Goal: Task Accomplishment & Management: Manage account settings

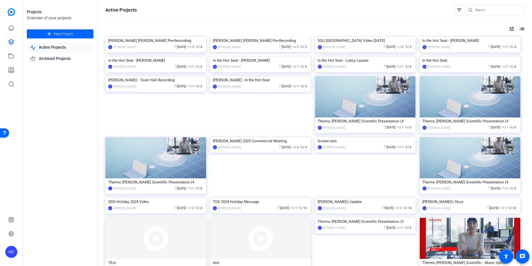
click at [262, 50] on div "calendar_today [DATE] group / 2 radio / 3" at bounding box center [276, 46] width 65 height 5
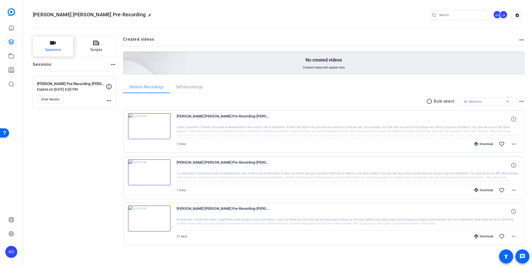
click at [53, 48] on span "Sessions" at bounding box center [53, 50] width 16 height 6
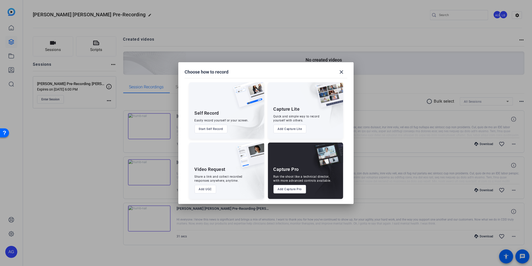
click at [286, 188] on button "Add Capture Pro" at bounding box center [290, 189] width 33 height 9
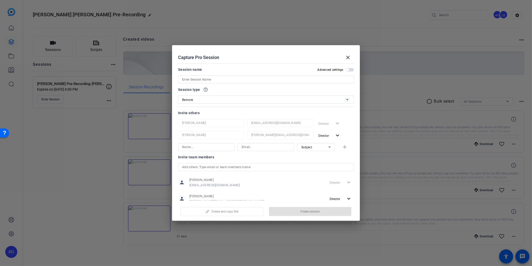
click at [235, 79] on input at bounding box center [266, 79] width 168 height 6
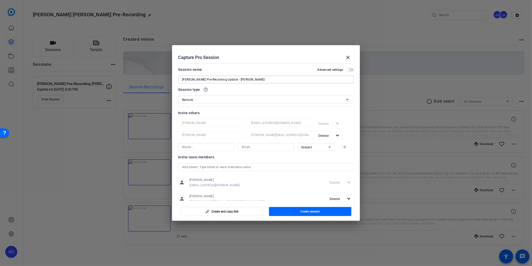
type input "[PERSON_NAME] Pre-Recording Update - [PERSON_NAME]"
click at [192, 148] on input at bounding box center [206, 147] width 49 height 6
drag, startPoint x: 229, startPoint y: 146, endPoint x: 34, endPoint y: 131, distance: 196.0
click at [34, 131] on div "Choose how to record close Self Record Easily record yourself or your screen. S…" at bounding box center [266, 133] width 532 height 266
type input "[PERSON_NAME]"
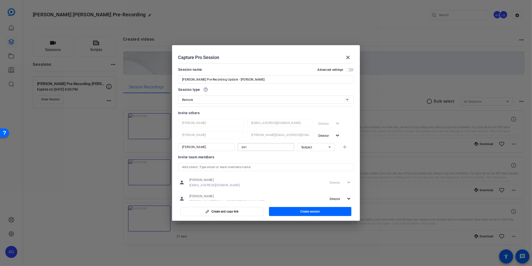
type input "[PERSON_NAME][EMAIL_ADDRESS][PERSON_NAME][DOMAIN_NAME]"
click at [342, 149] on mat-icon "add" at bounding box center [345, 147] width 6 height 6
click at [350, 69] on span "button" at bounding box center [351, 70] width 8 height 4
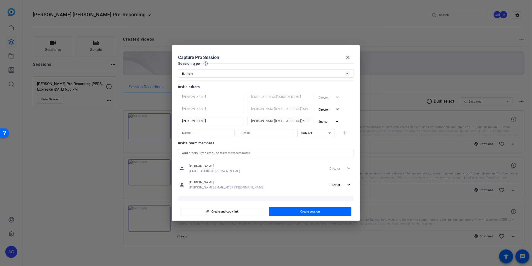
scroll to position [50, 0]
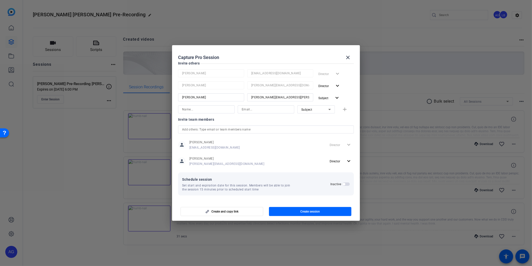
click at [346, 184] on span "button" at bounding box center [347, 184] width 8 height 4
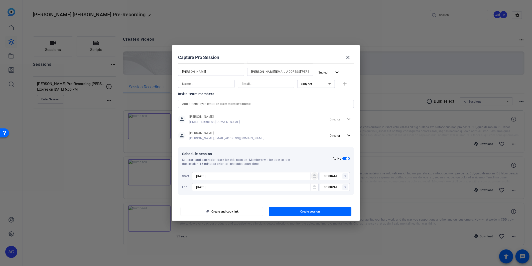
click at [309, 176] on span "Open calendar" at bounding box center [315, 176] width 12 height 12
click at [206, 161] on span "29" at bounding box center [209, 164] width 9 height 9
type input "[DATE]"
click at [344, 176] on rect at bounding box center [346, 176] width 6 height 6
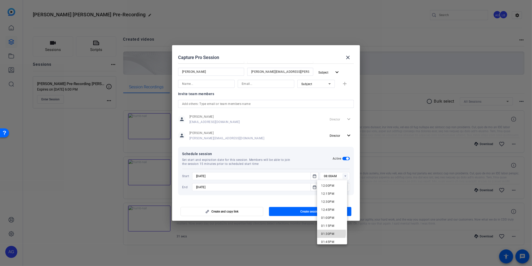
click at [331, 232] on span "01:30PM" at bounding box center [327, 234] width 13 height 4
type input "01:30PM"
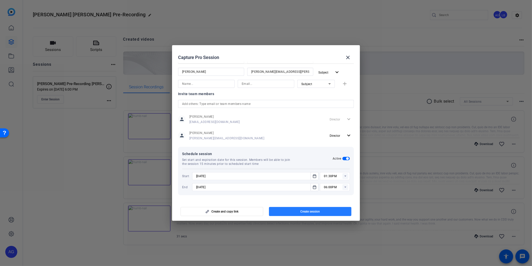
click at [289, 212] on span "button" at bounding box center [310, 211] width 83 height 12
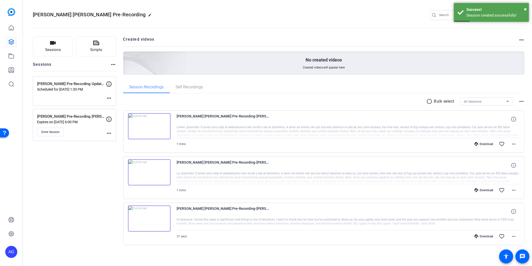
click at [108, 99] on mat-icon "more_horiz" at bounding box center [109, 98] width 6 height 6
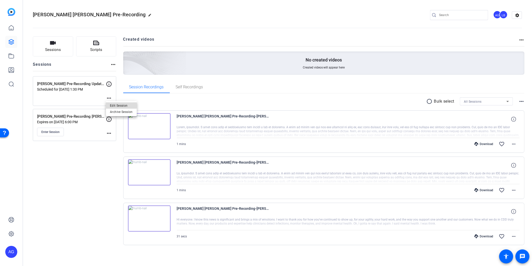
click at [108, 104] on button "Edit Session" at bounding box center [121, 105] width 31 height 6
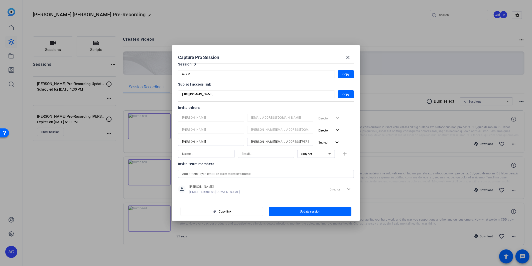
scroll to position [95, 0]
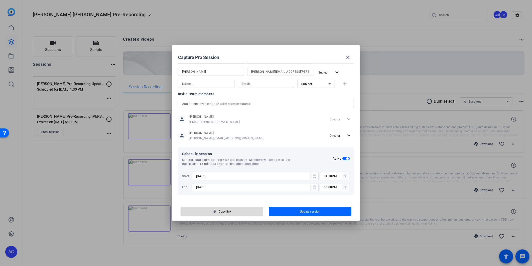
click at [240, 214] on span "button" at bounding box center [222, 211] width 82 height 12
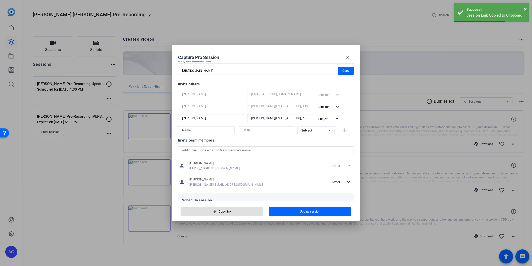
scroll to position [12, 0]
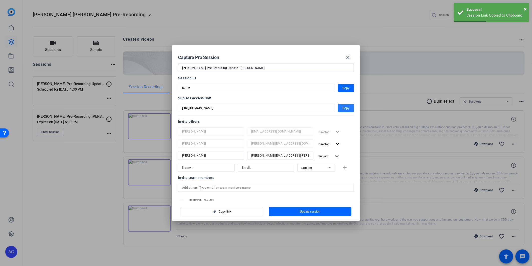
click at [348, 106] on span "button" at bounding box center [346, 108] width 16 height 12
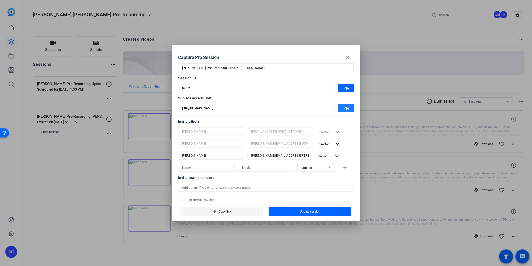
click at [235, 210] on span "button" at bounding box center [222, 211] width 82 height 12
click at [349, 63] on span at bounding box center [348, 57] width 12 height 12
